Goal: Task Accomplishment & Management: Manage account settings

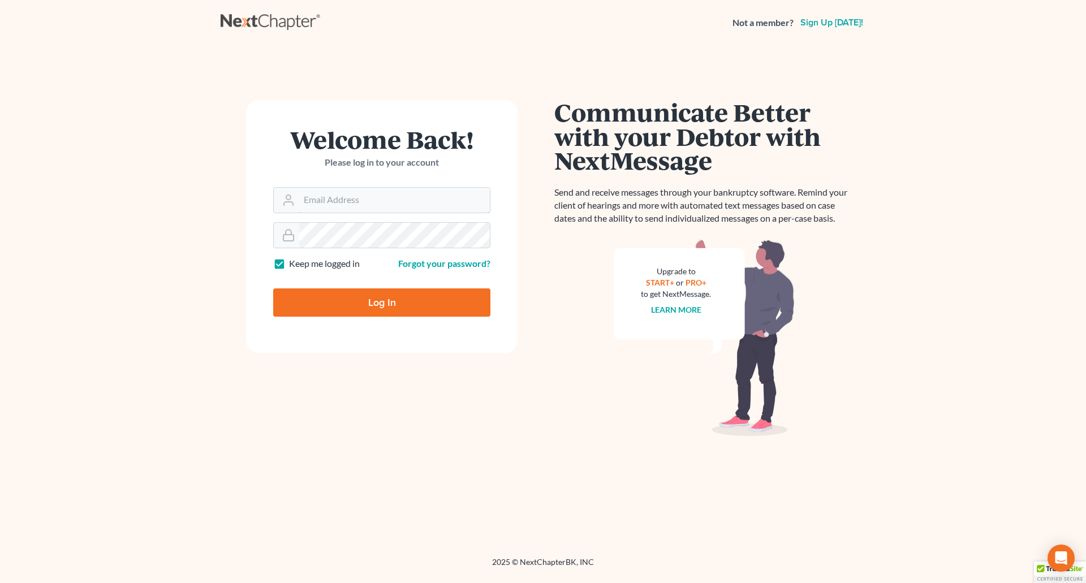
type input "[PERSON_NAME][EMAIL_ADDRESS][DOMAIN_NAME]"
click at [385, 302] on input "Log In" at bounding box center [381, 302] width 217 height 28
type input "Thinking..."
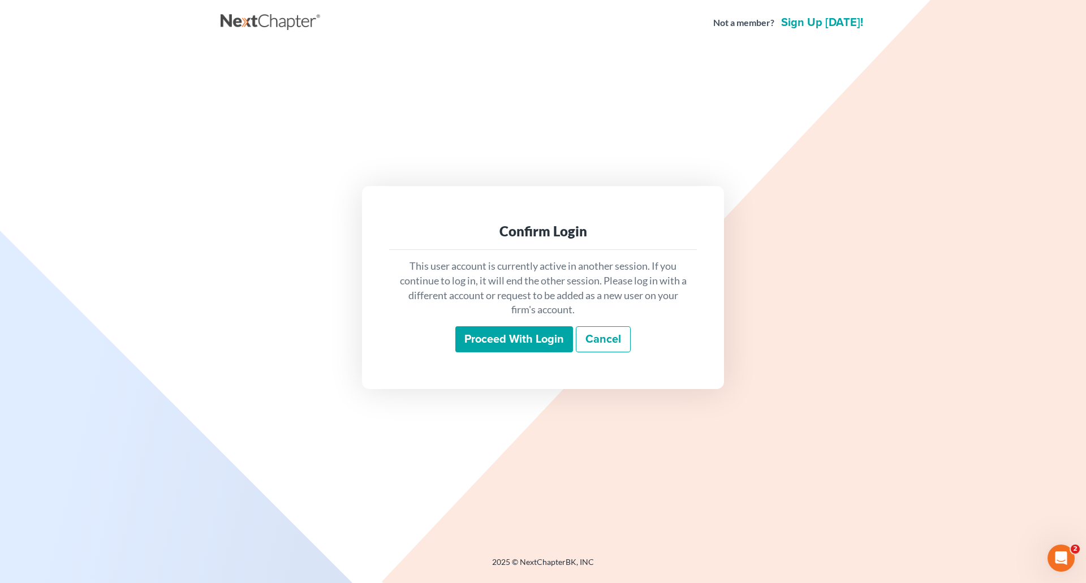
click at [491, 341] on input "Proceed with login" at bounding box center [514, 339] width 118 height 26
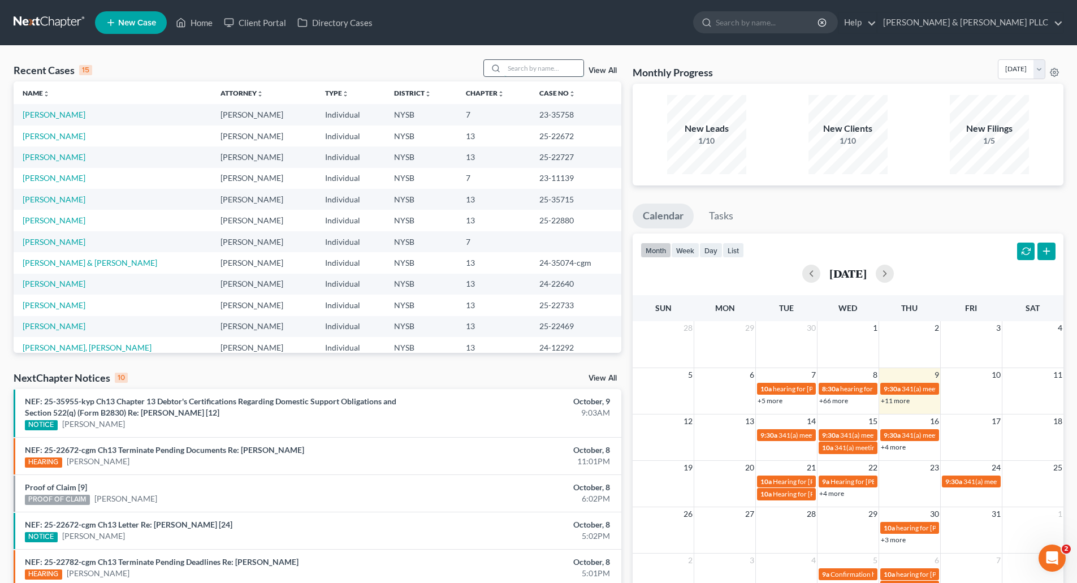
click at [511, 70] on input "search" at bounding box center [543, 68] width 79 height 16
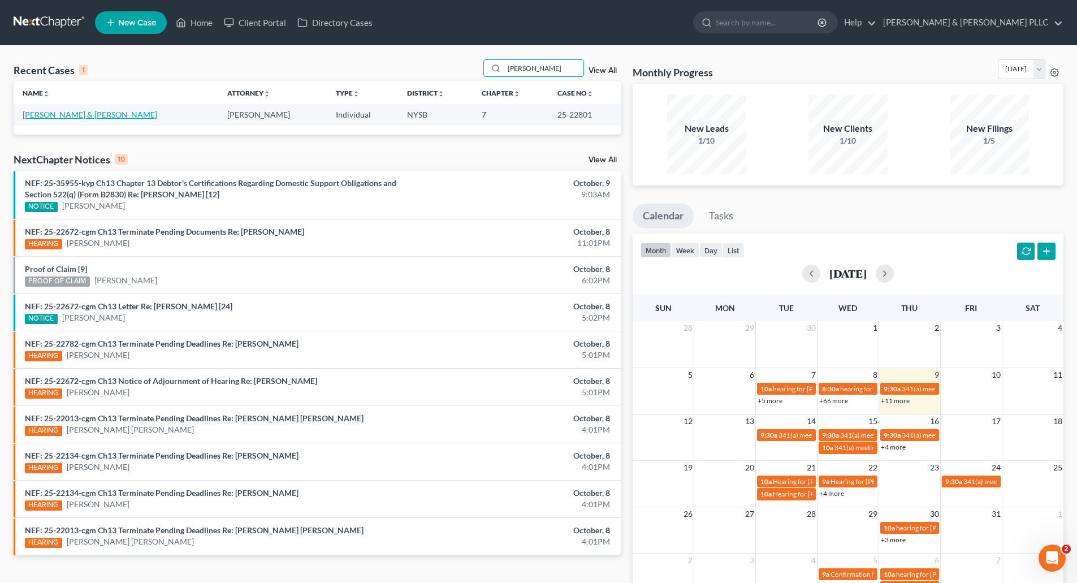
type input "[PERSON_NAME]"
click at [136, 116] on link "[PERSON_NAME] & [PERSON_NAME]" at bounding box center [90, 115] width 135 height 10
select select "6"
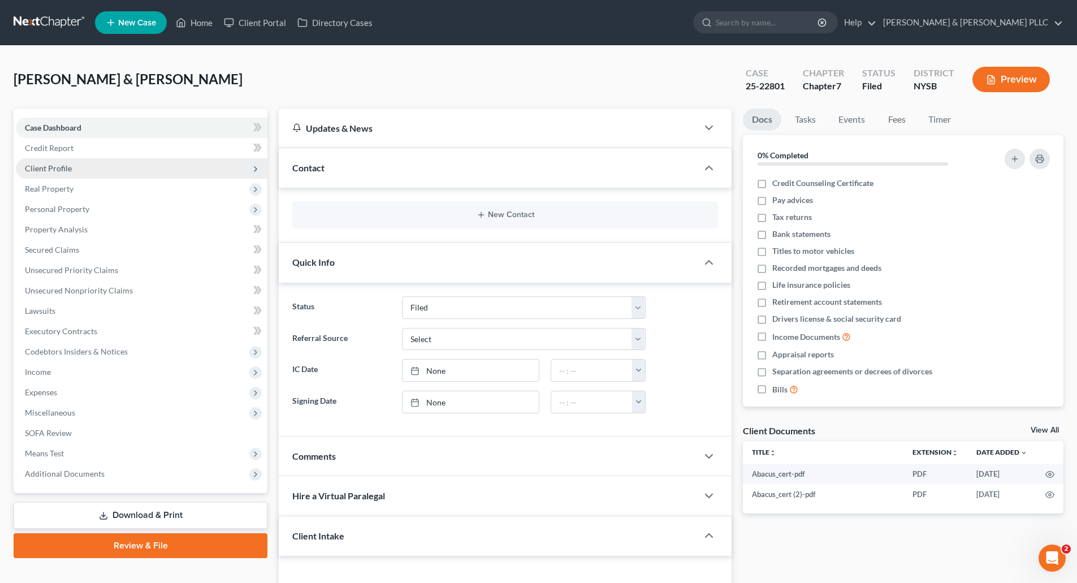
click at [64, 170] on span "Client Profile" at bounding box center [48, 168] width 47 height 10
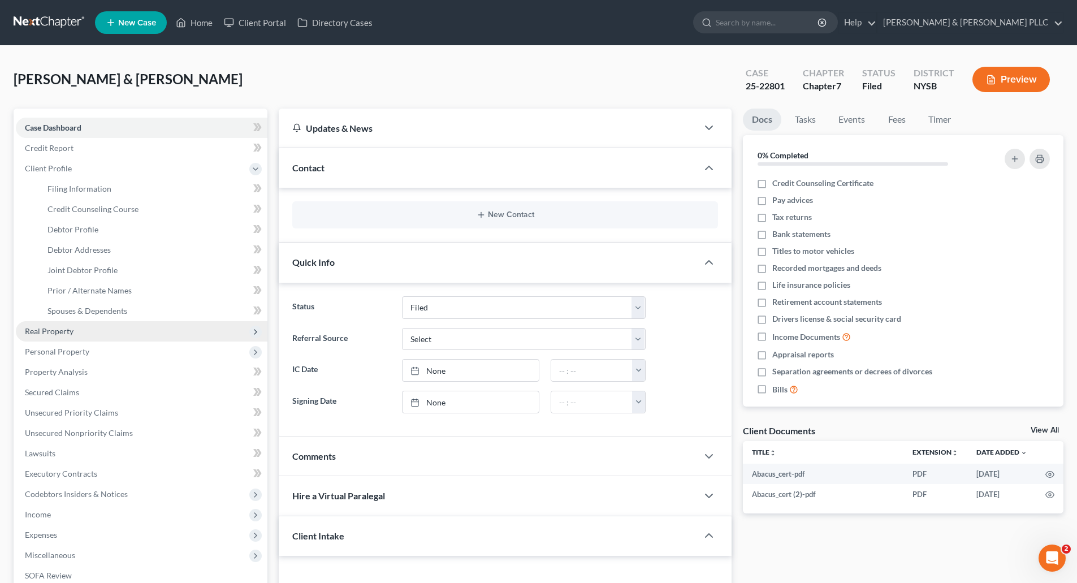
click at [58, 327] on span "Real Property" at bounding box center [49, 331] width 49 height 10
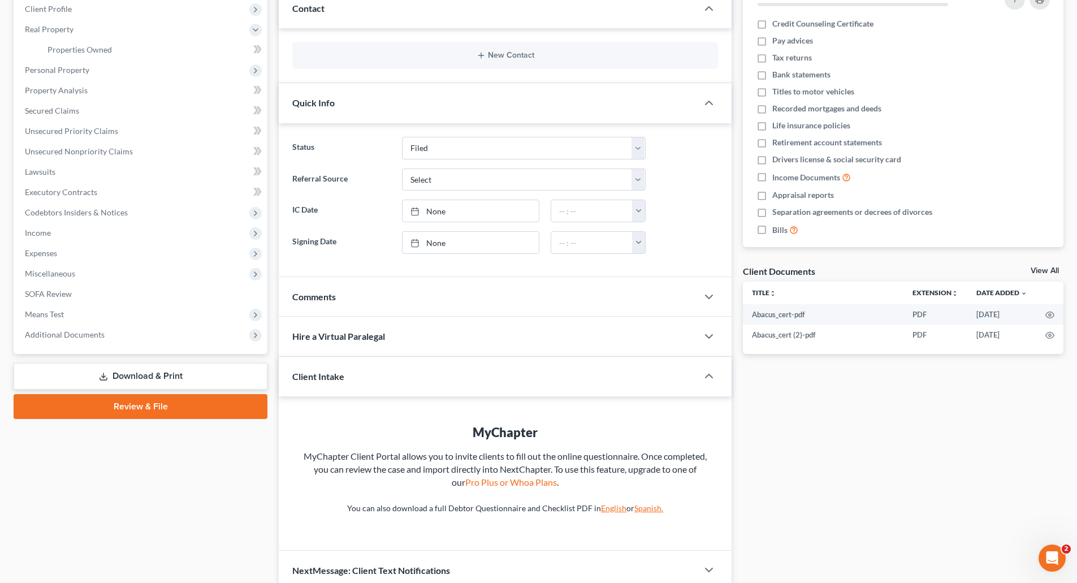
scroll to position [170, 0]
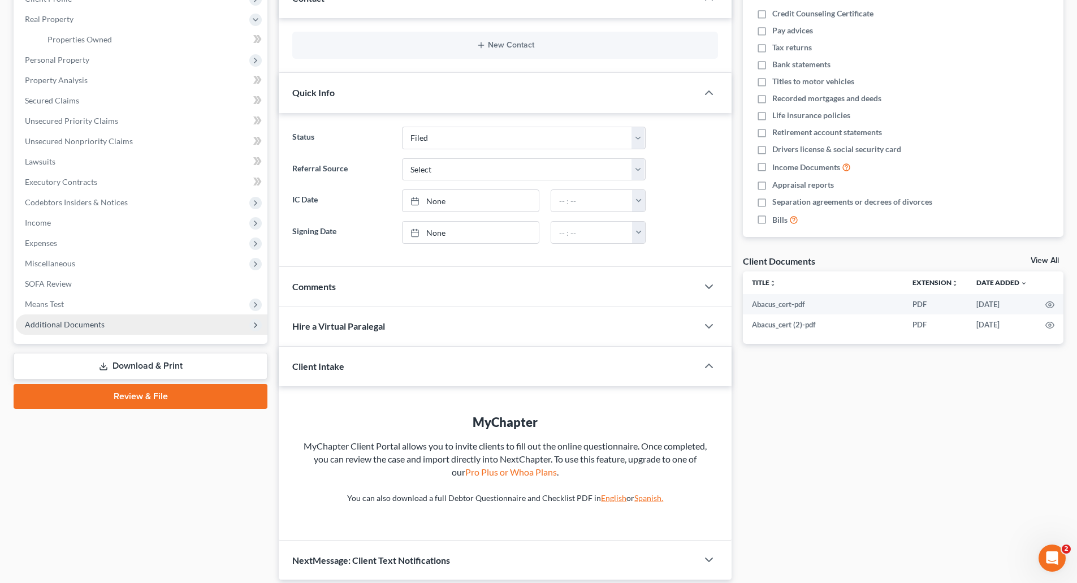
click at [77, 323] on span "Additional Documents" at bounding box center [65, 324] width 80 height 10
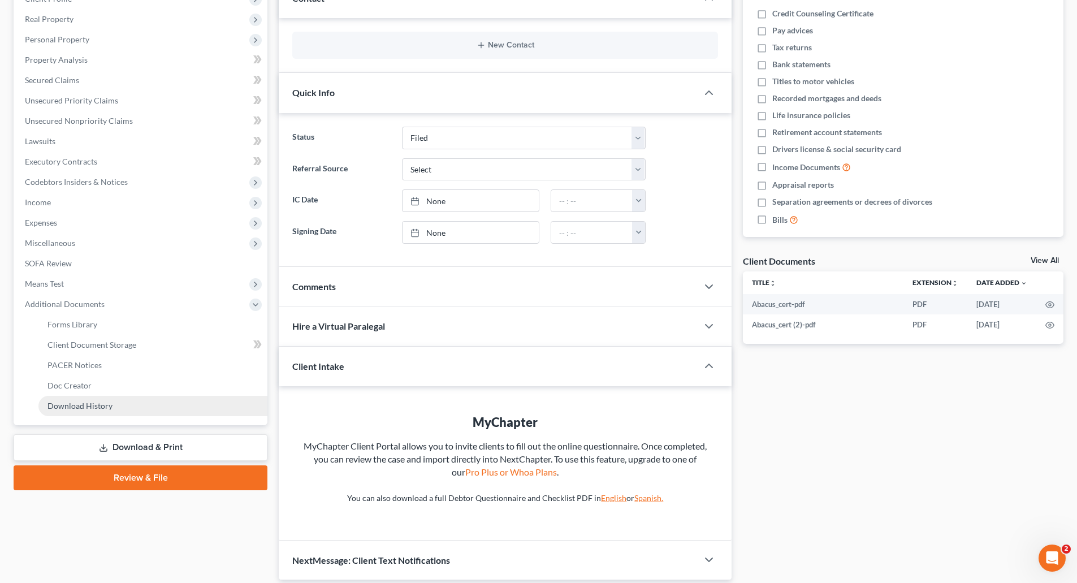
click at [82, 401] on span "Download History" at bounding box center [79, 406] width 65 height 10
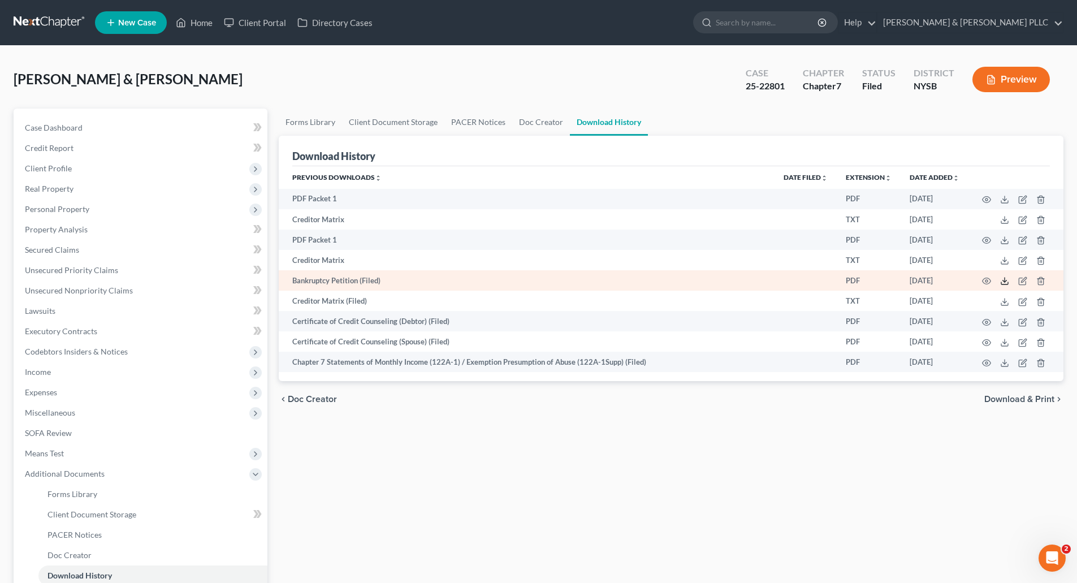
click at [1004, 281] on icon at bounding box center [1004, 280] width 9 height 9
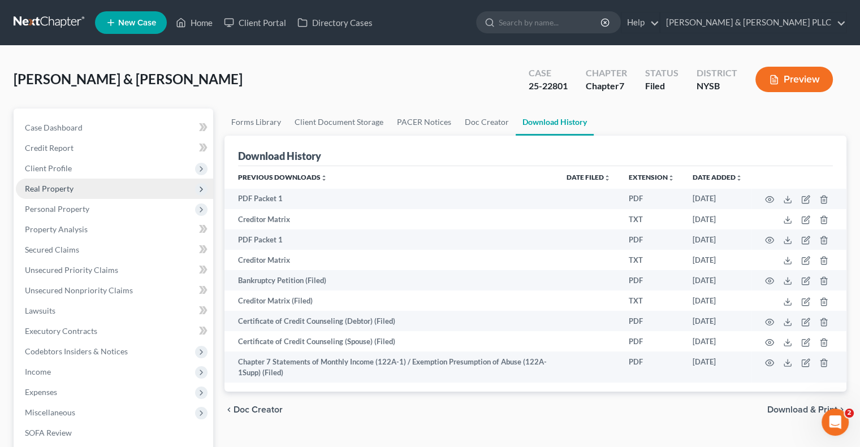
click at [43, 185] on span "Real Property" at bounding box center [49, 189] width 49 height 10
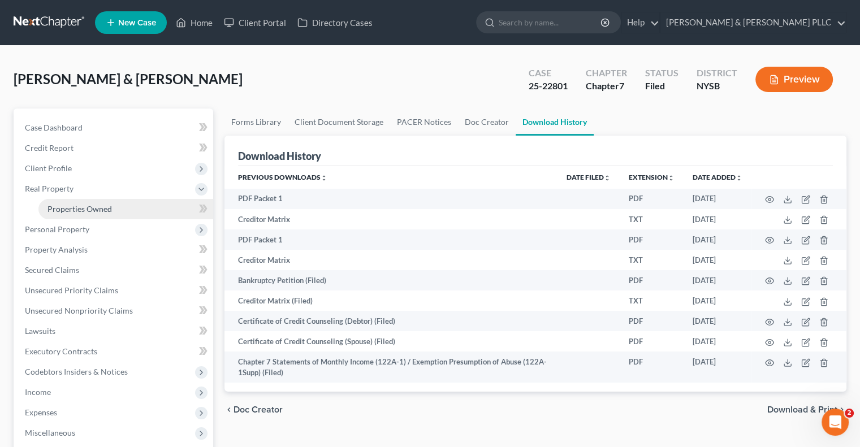
click at [73, 205] on span "Properties Owned" at bounding box center [79, 209] width 64 height 10
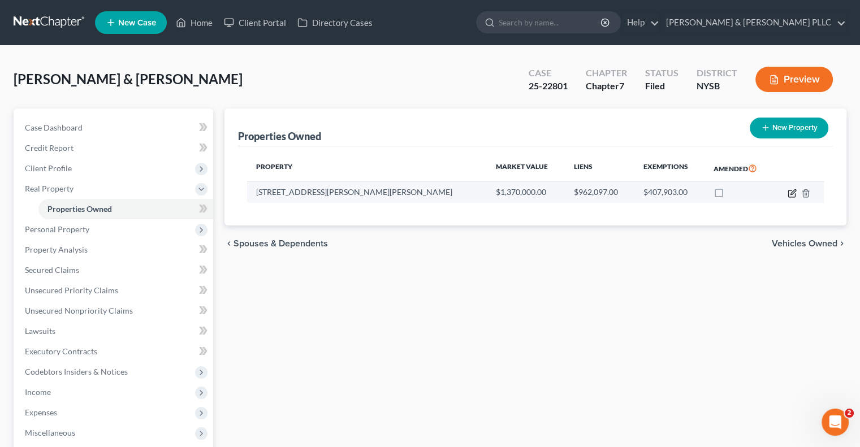
click at [792, 193] on icon "button" at bounding box center [792, 193] width 9 height 9
select select "35"
select select "59"
select select "3"
select select "1"
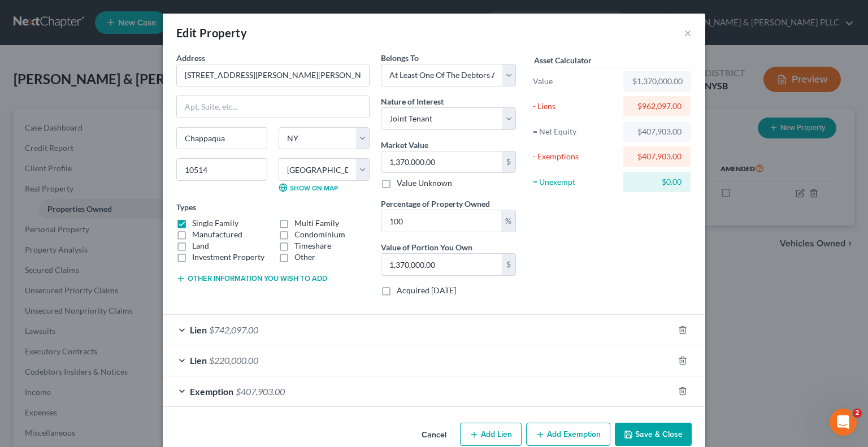
scroll to position [20, 0]
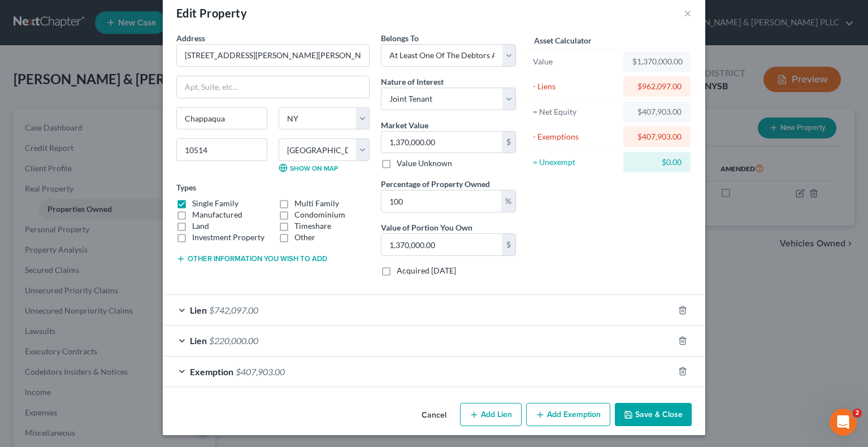
click at [308, 369] on div "Exemption $407,903.00" at bounding box center [418, 372] width 511 height 30
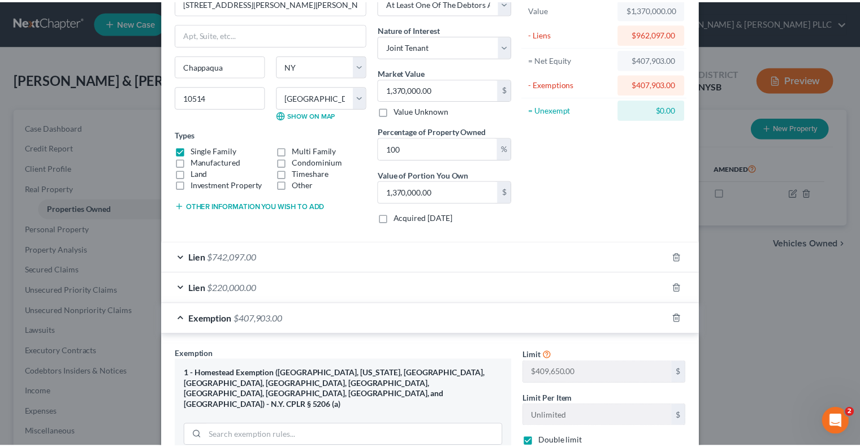
scroll to position [0, 0]
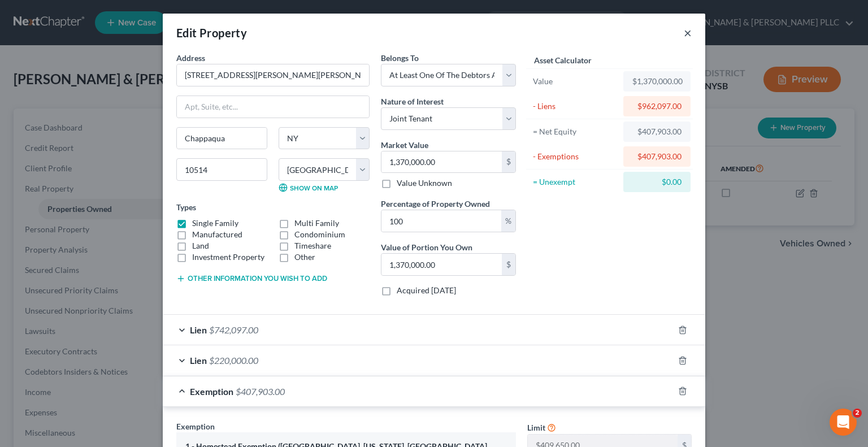
click at [685, 30] on button "×" at bounding box center [688, 33] width 8 height 14
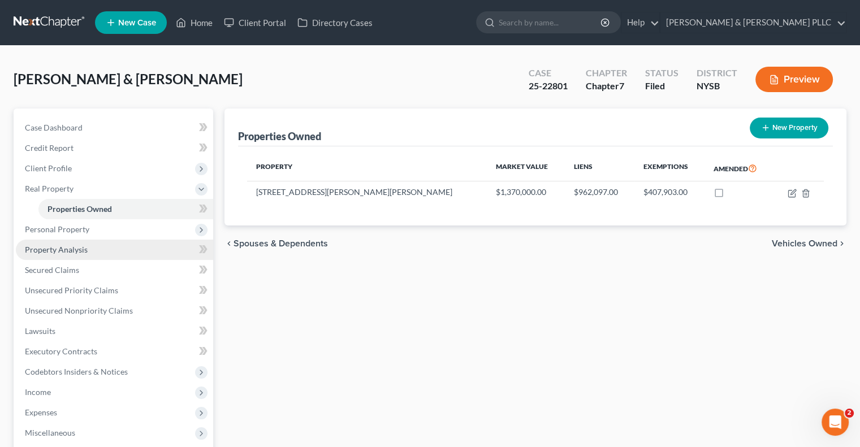
click at [61, 247] on span "Property Analysis" at bounding box center [56, 250] width 63 height 10
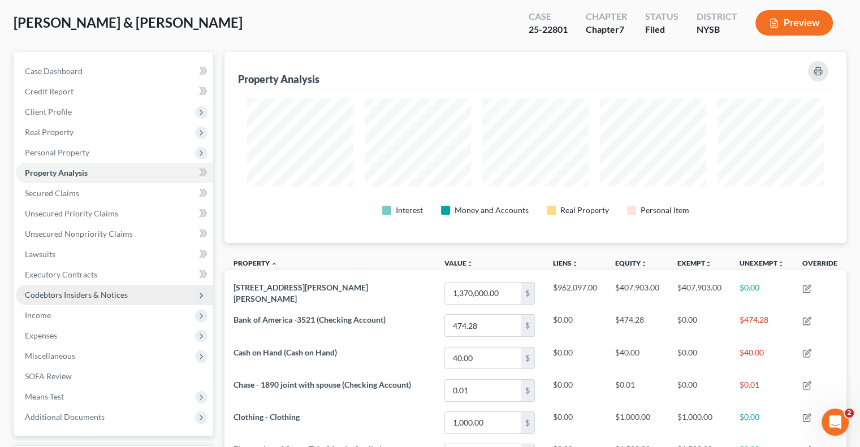
scroll to position [113, 0]
